Goal: Find specific page/section: Find specific page/section

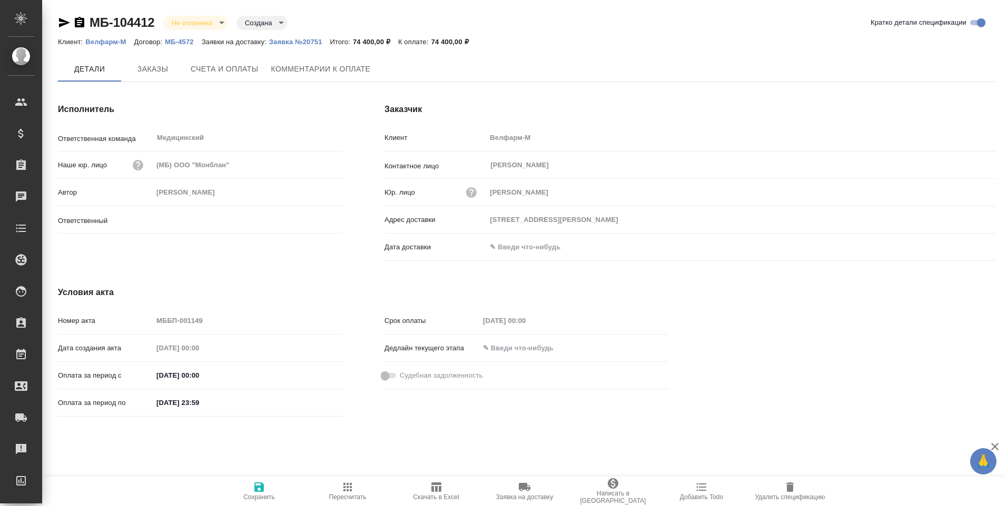
type input "[PERSON_NAME]"
click at [407, 69] on span "Чат" at bounding box center [408, 69] width 51 height 13
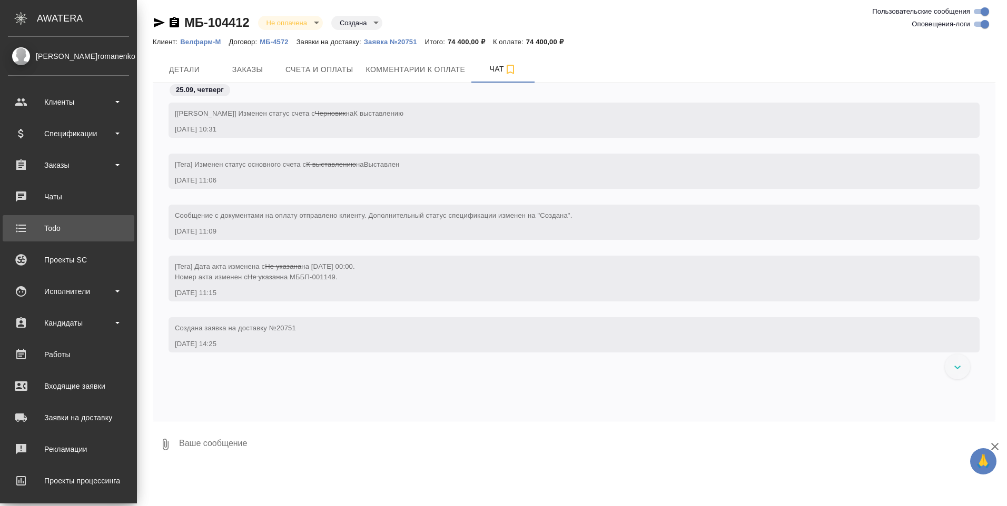
click at [52, 228] on div "Todo" at bounding box center [68, 229] width 121 height 16
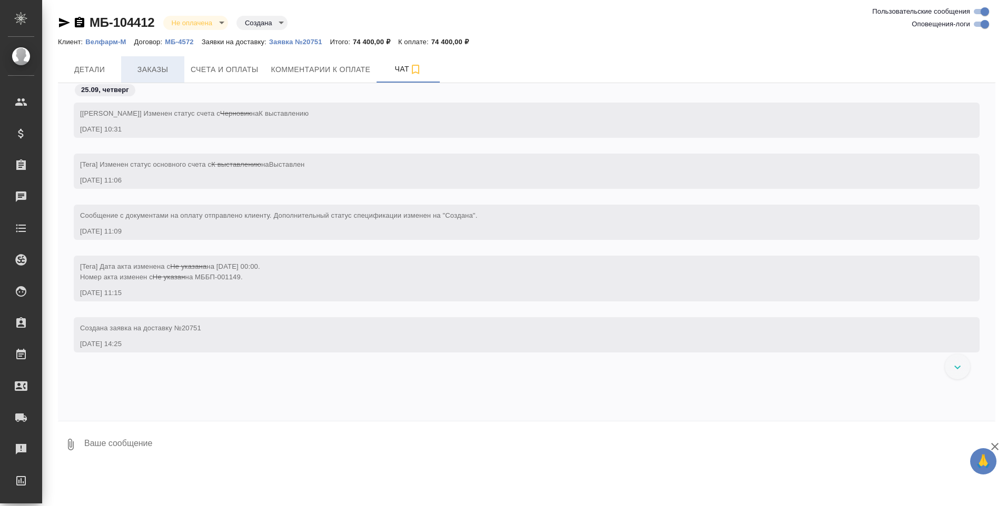
click at [156, 67] on span "Заказы" at bounding box center [152, 69] width 51 height 13
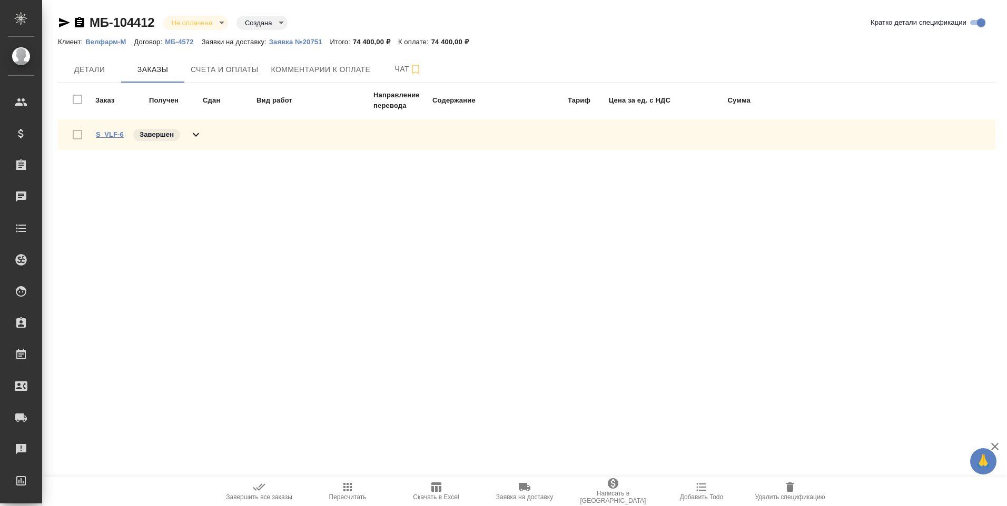
click at [113, 134] on link "S_VLF-6" at bounding box center [110, 135] width 28 height 8
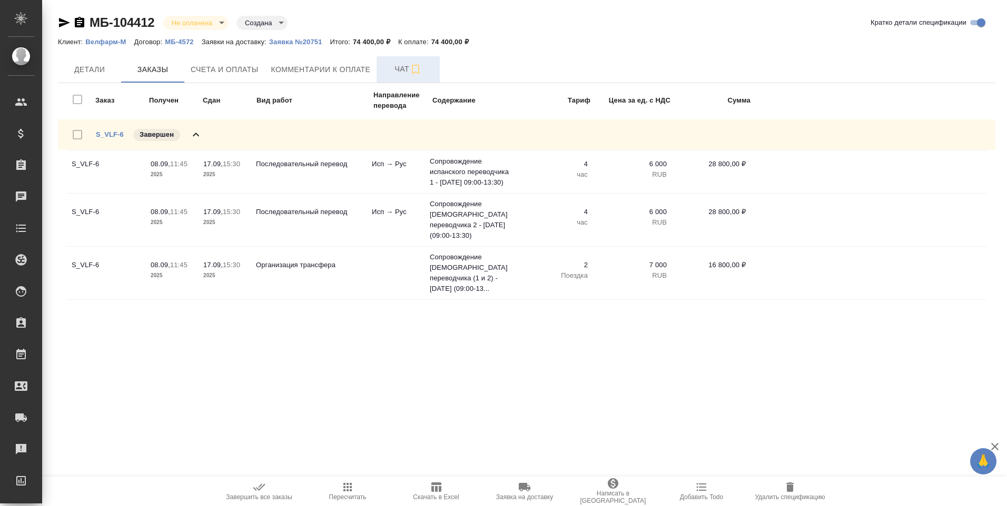
click at [403, 67] on span "Чат" at bounding box center [408, 69] width 51 height 13
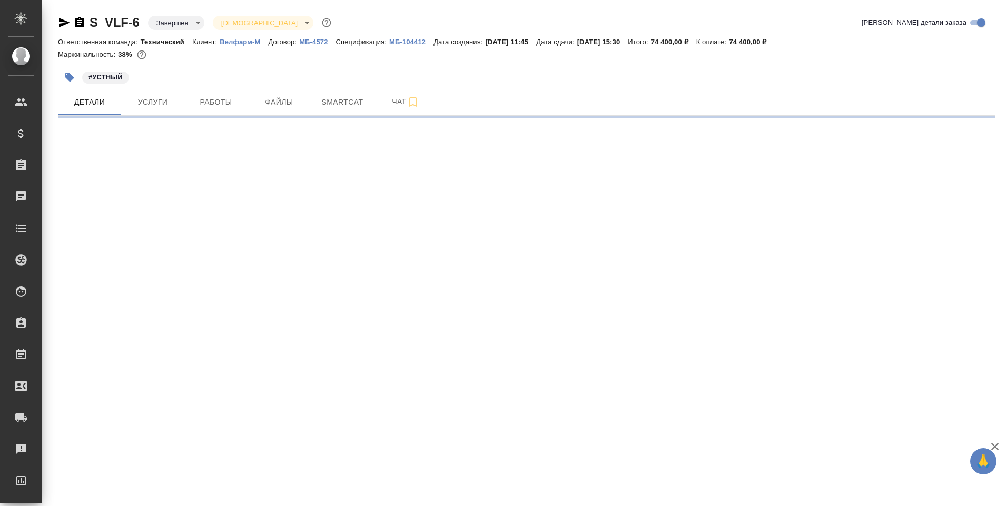
select select "RU"
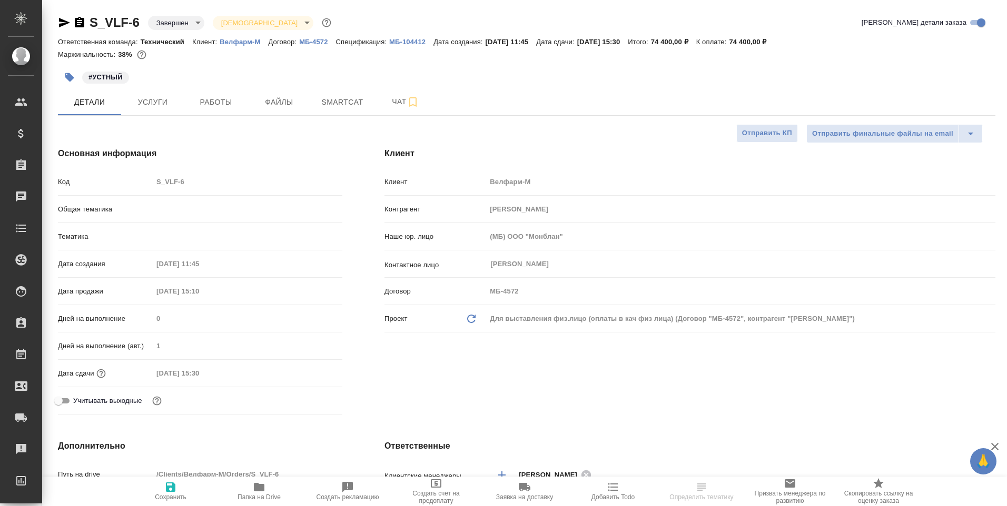
type textarea "x"
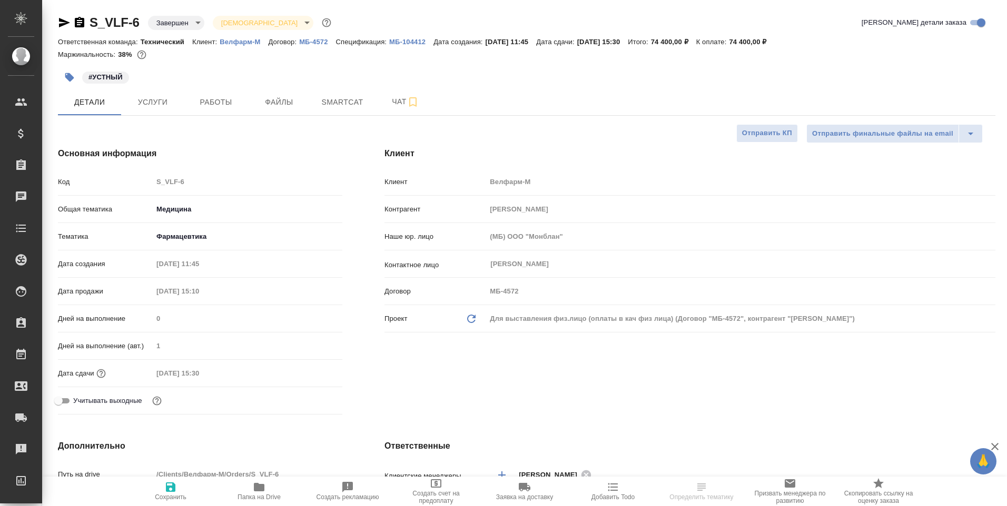
type textarea "x"
click at [400, 102] on span "Чат" at bounding box center [405, 101] width 51 height 13
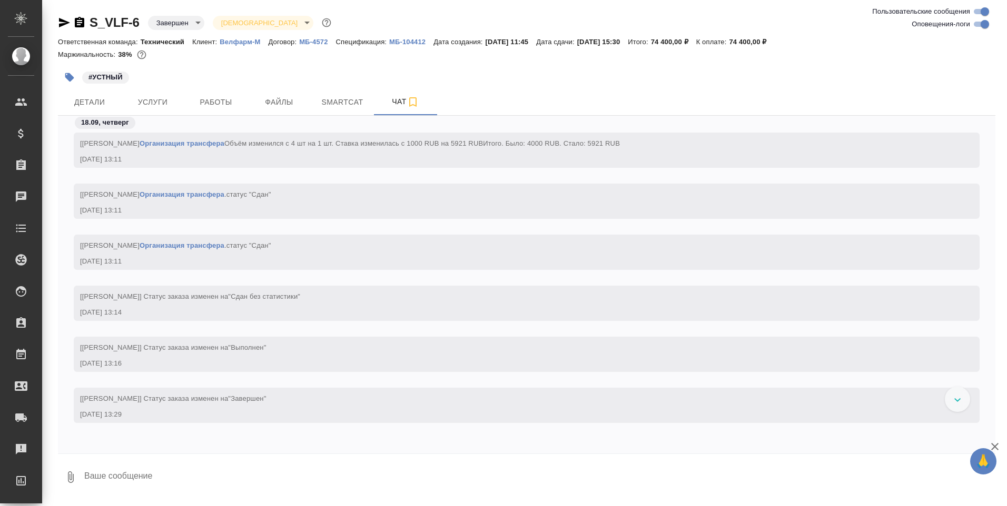
scroll to position [4358, 0]
